Goal: Information Seeking & Learning: Learn about a topic

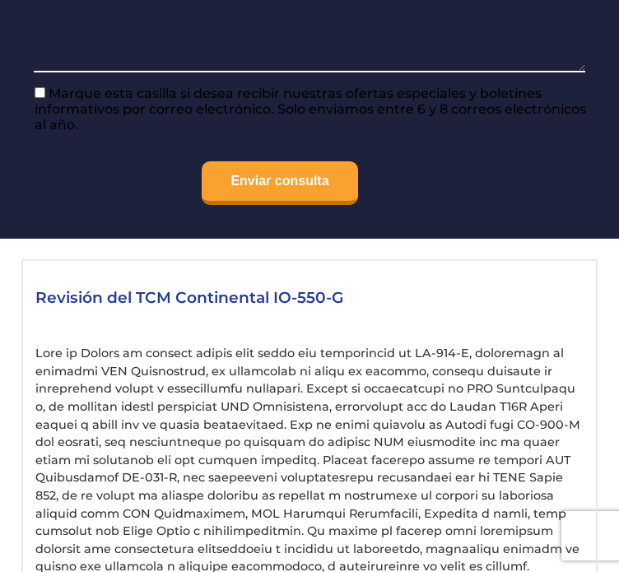
scroll to position [2364, 0]
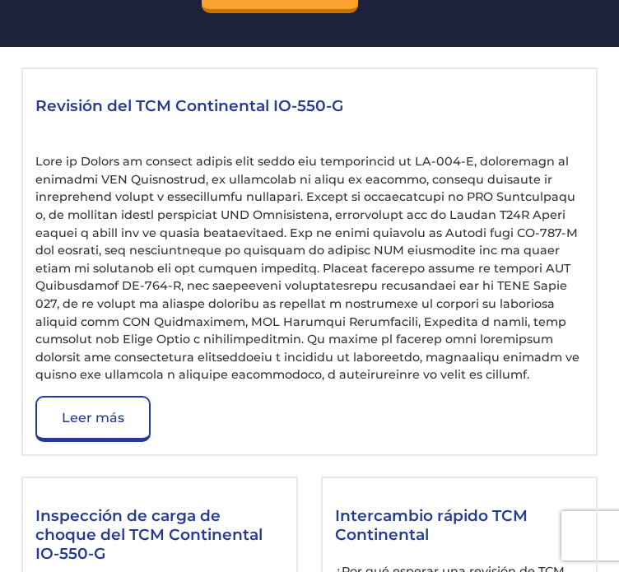
scroll to position [2368, 0]
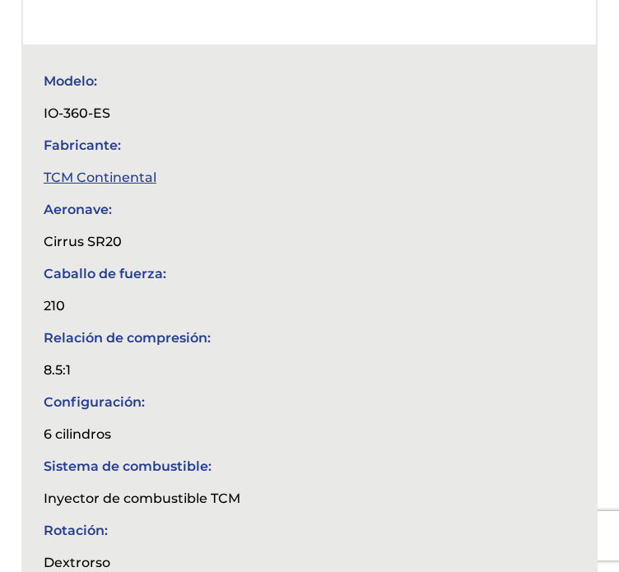
scroll to position [580, 0]
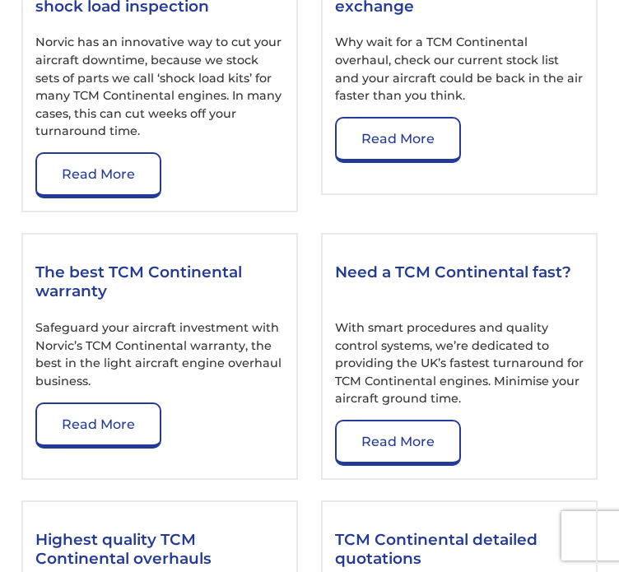
scroll to position [2775, 0]
